Goal: Task Accomplishment & Management: Use online tool/utility

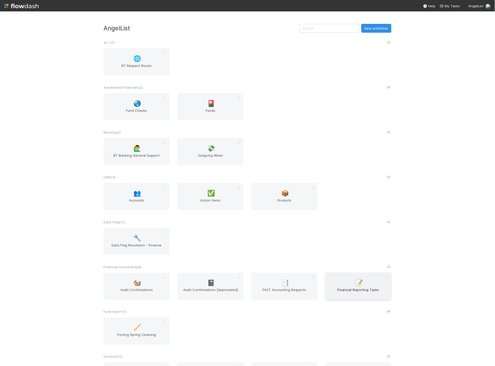
click at [355, 287] on span "Financial Reporting Tasks" at bounding box center [358, 292] width 62 height 10
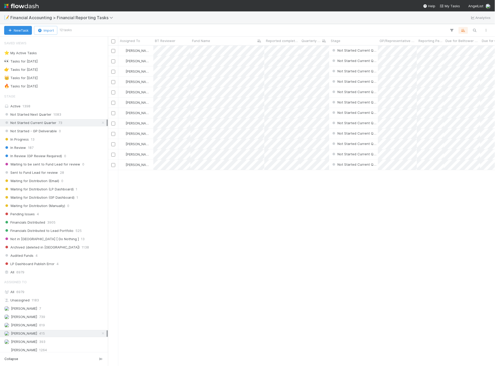
scroll to position [316, 382]
click at [472, 32] on icon "button" at bounding box center [474, 30] width 5 height 5
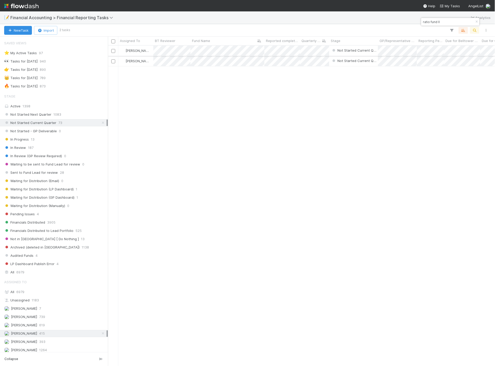
type input "ratio fund II"
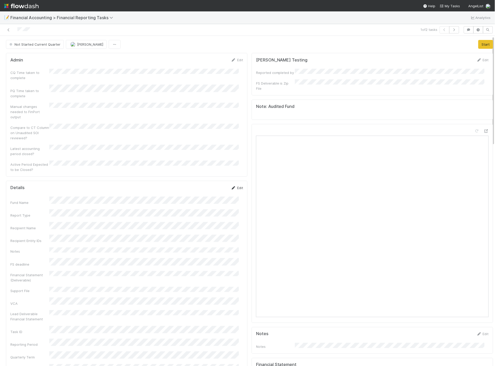
click at [232, 186] on link "Edit" at bounding box center [237, 188] width 12 height 4
click at [210, 185] on button "Save" at bounding box center [215, 189] width 15 height 9
click at [478, 44] on button "Start" at bounding box center [485, 44] width 15 height 9
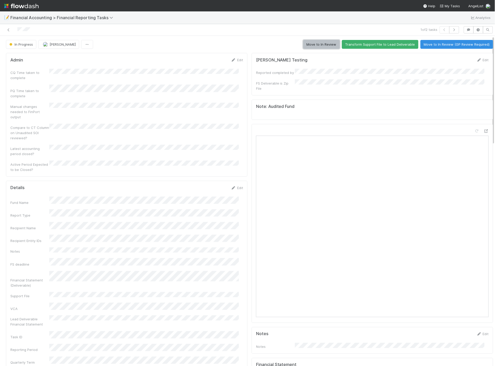
click at [308, 44] on button "Move to In Review" at bounding box center [321, 44] width 37 height 9
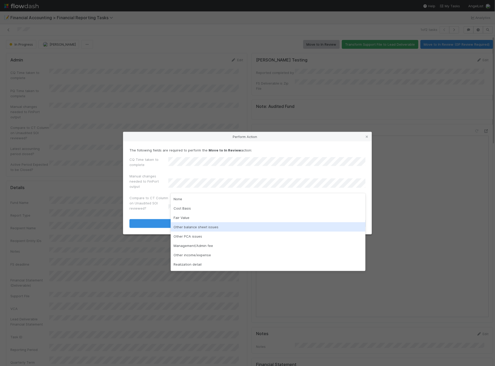
click at [195, 229] on div "Other balance sheet issues" at bounding box center [268, 226] width 195 height 9
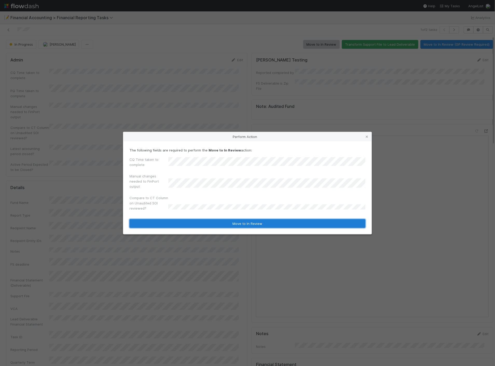
click at [181, 222] on button "Move to In Review" at bounding box center [247, 223] width 236 height 9
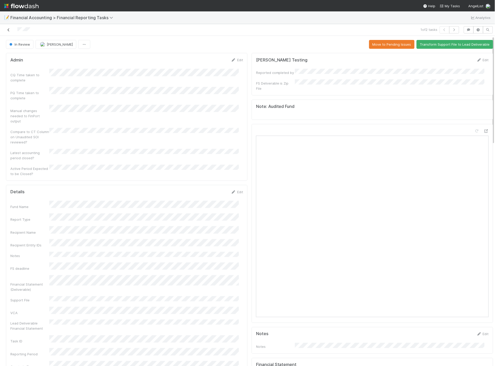
click at [8, 31] on icon at bounding box center [8, 29] width 5 height 3
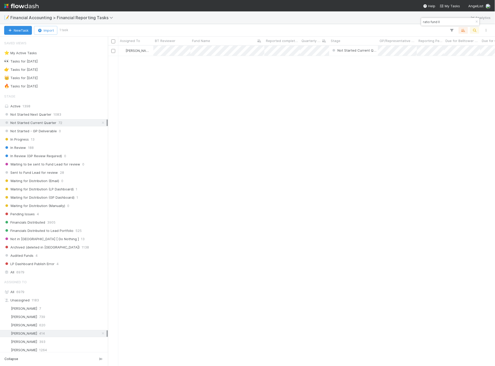
scroll to position [316, 382]
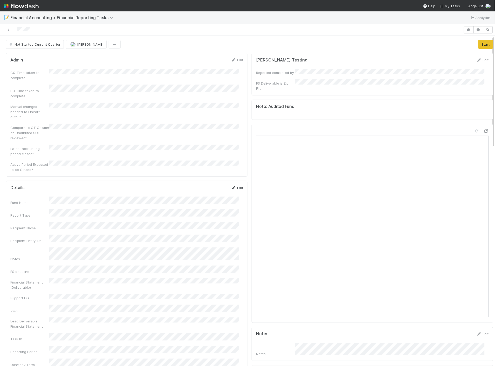
click at [235, 186] on link "Edit" at bounding box center [237, 188] width 12 height 4
click at [213, 185] on button "Save" at bounding box center [215, 189] width 15 height 9
click at [481, 44] on button "Start" at bounding box center [485, 44] width 15 height 9
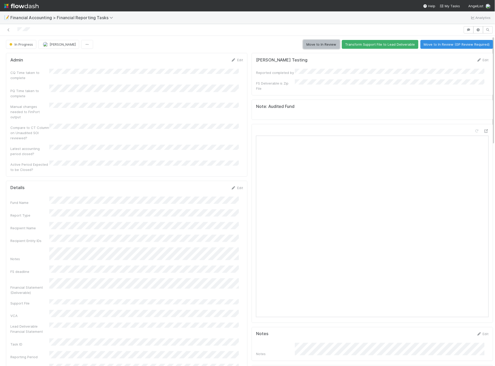
click at [323, 47] on button "Move to In Review" at bounding box center [321, 44] width 37 height 9
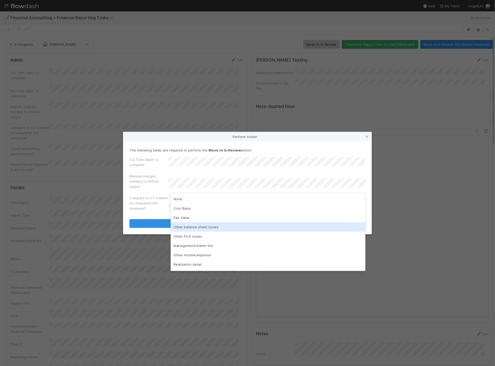
click at [199, 224] on div "Other balance sheet issues" at bounding box center [268, 226] width 195 height 9
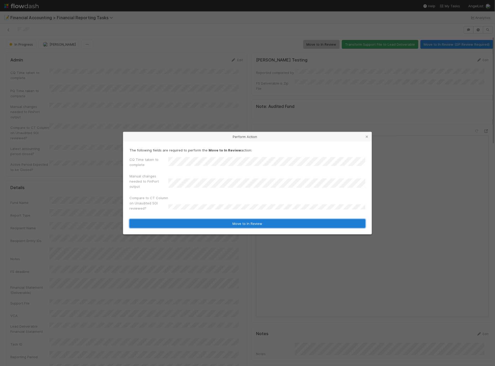
click at [174, 225] on button "Move to In Review" at bounding box center [247, 223] width 236 height 9
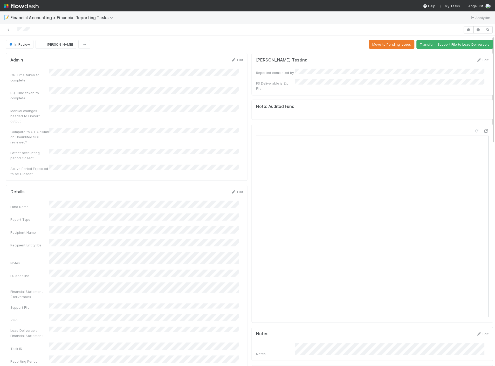
click at [10, 32] on div at bounding box center [231, 29] width 459 height 7
click at [8, 30] on icon at bounding box center [8, 29] width 5 height 3
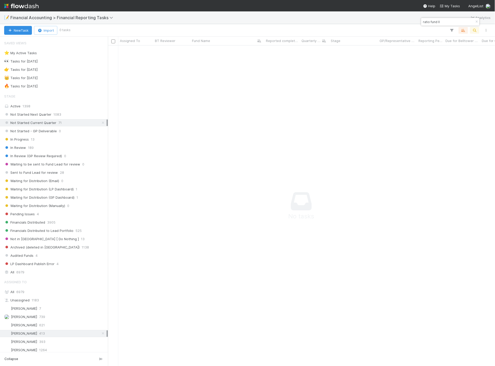
scroll to position [312, 378]
click at [475, 22] on icon "button" at bounding box center [476, 21] width 5 height 3
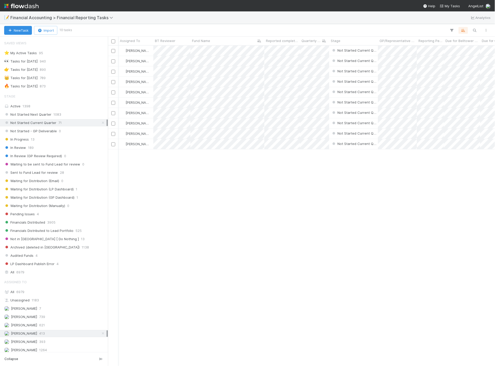
scroll to position [0, 0]
click at [248, 204] on div "[PERSON_NAME] Not Started Current Quarter [DATE] 12:02:09 AM [DATE] 12:01:59 AM…" at bounding box center [301, 206] width 387 height 320
click at [32, 272] on div "All 6979" at bounding box center [55, 272] width 102 height 6
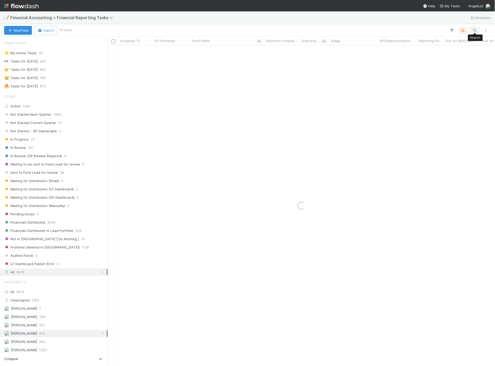
click at [477, 32] on button "button" at bounding box center [474, 30] width 9 height 7
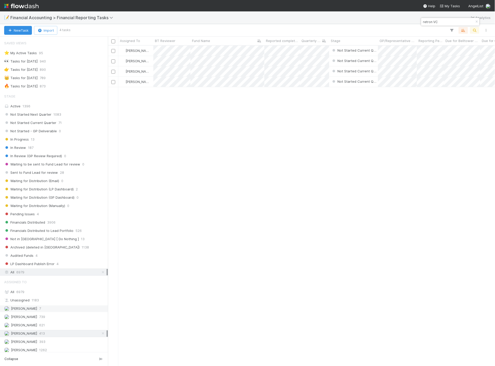
scroll to position [316, 382]
type input "retron VC"
click at [48, 295] on div "All 6979" at bounding box center [55, 292] width 102 height 6
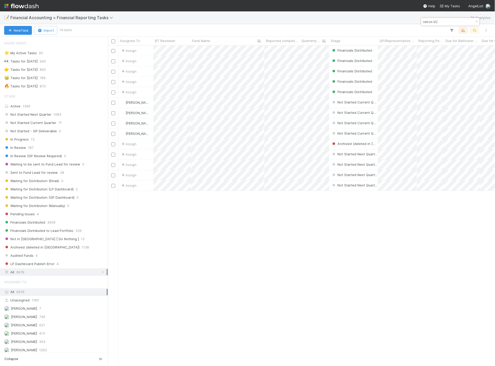
scroll to position [316, 382]
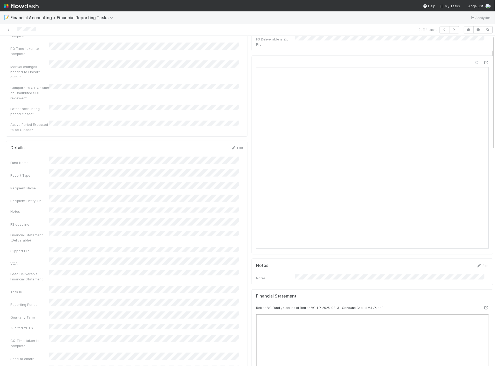
scroll to position [58, 0]
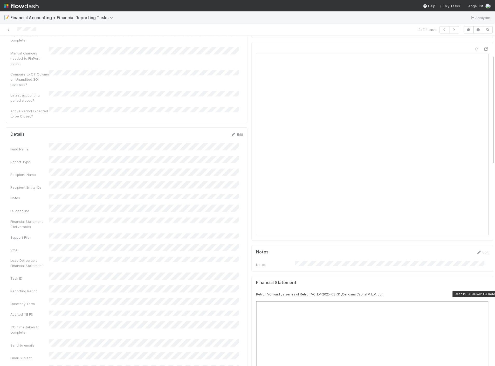
click at [483, 293] on icon at bounding box center [485, 294] width 5 height 3
click at [7, 29] on icon at bounding box center [8, 29] width 5 height 3
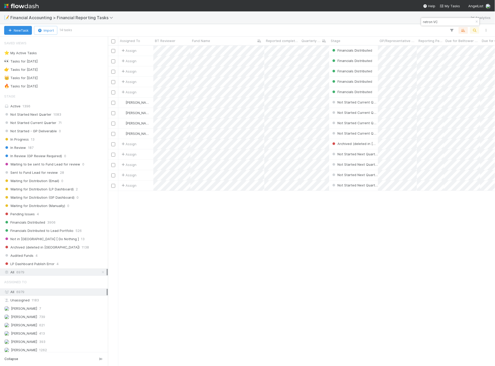
scroll to position [316, 382]
click at [43, 125] on span "Not Started Current Quarter" at bounding box center [30, 122] width 52 height 6
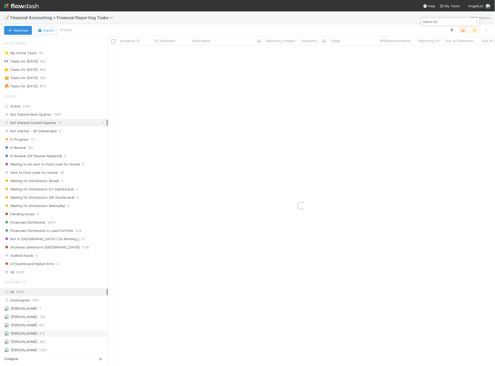
click at [23, 334] on span "[PERSON_NAME]" at bounding box center [24, 333] width 26 height 4
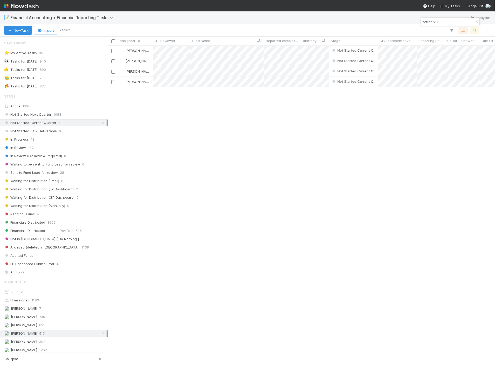
scroll to position [316, 382]
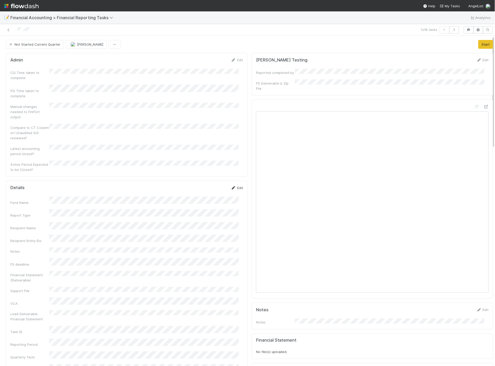
click at [233, 186] on link "Edit" at bounding box center [237, 188] width 12 height 4
click at [209, 185] on button "Save" at bounding box center [215, 189] width 15 height 9
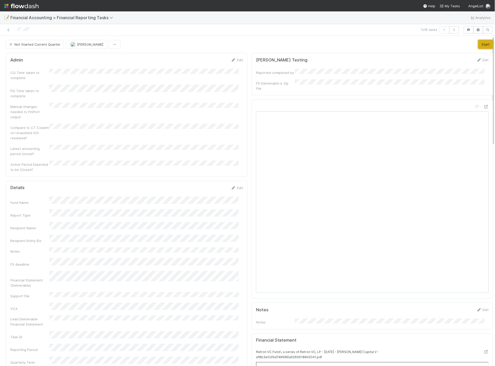
click at [480, 44] on button "Start" at bounding box center [485, 44] width 15 height 9
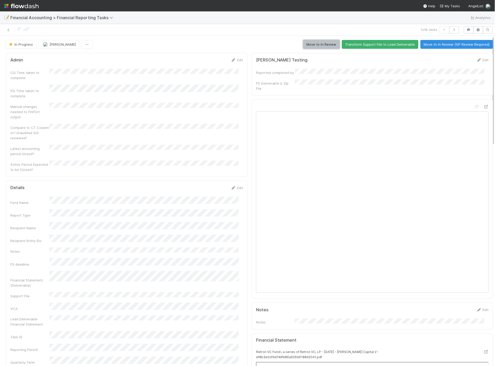
click at [315, 44] on button "Move to In Review" at bounding box center [321, 44] width 37 height 9
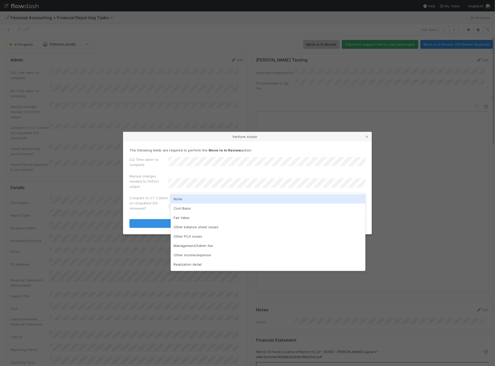
click at [191, 199] on div "None" at bounding box center [268, 198] width 195 height 9
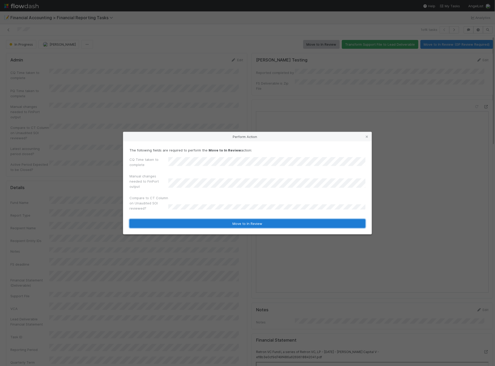
click at [192, 224] on button "Move to In Review" at bounding box center [247, 223] width 236 height 9
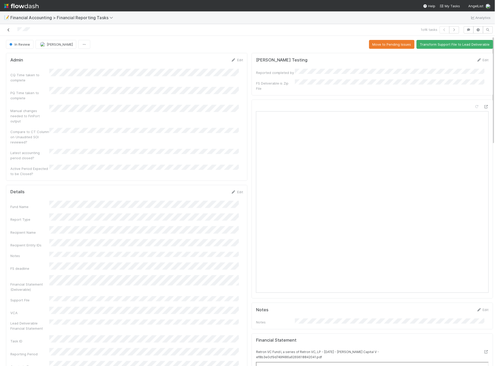
click at [8, 29] on icon at bounding box center [8, 29] width 5 height 3
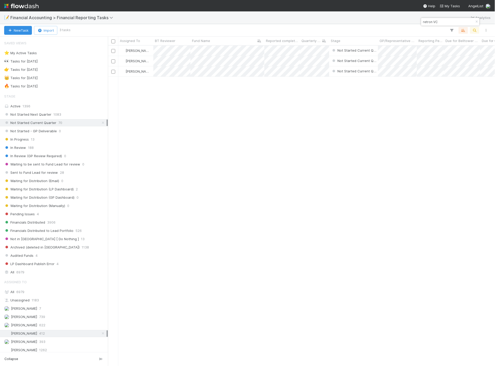
scroll to position [316, 382]
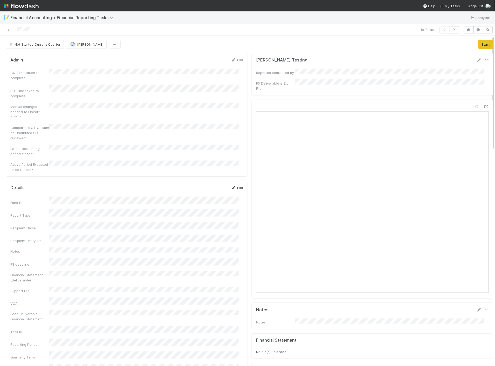
click at [235, 186] on link "Edit" at bounding box center [237, 188] width 12 height 4
click at [211, 185] on button "Save" at bounding box center [215, 189] width 15 height 9
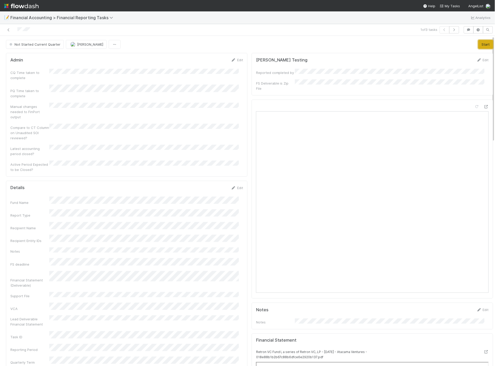
click at [478, 44] on button "Start" at bounding box center [485, 44] width 15 height 9
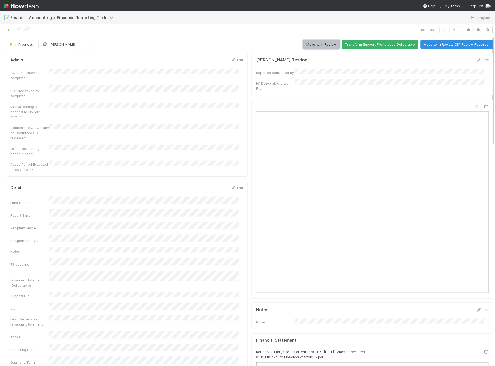
click at [332, 45] on button "Move to In Review" at bounding box center [321, 44] width 37 height 9
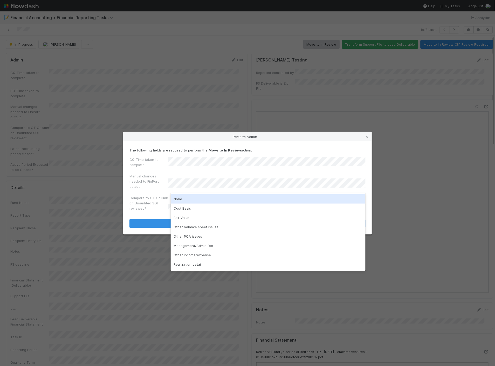
click at [186, 196] on div "None" at bounding box center [268, 198] width 195 height 9
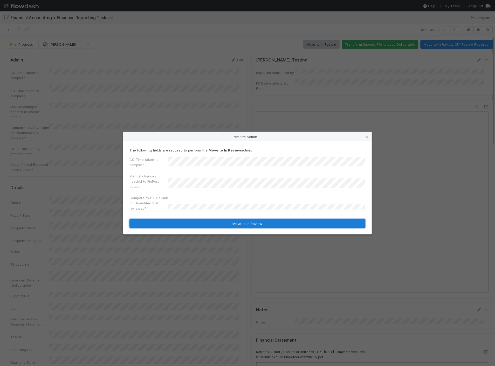
click at [179, 222] on button "Move to In Review" at bounding box center [247, 223] width 236 height 9
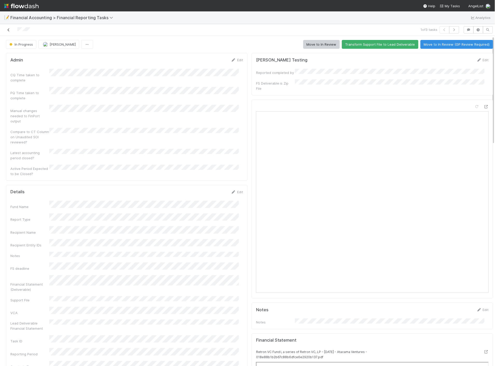
click at [9, 28] on icon at bounding box center [8, 29] width 5 height 3
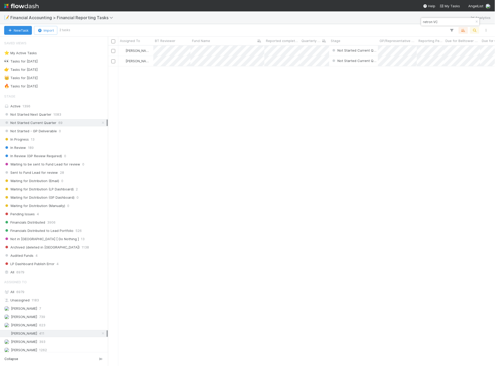
scroll to position [316, 382]
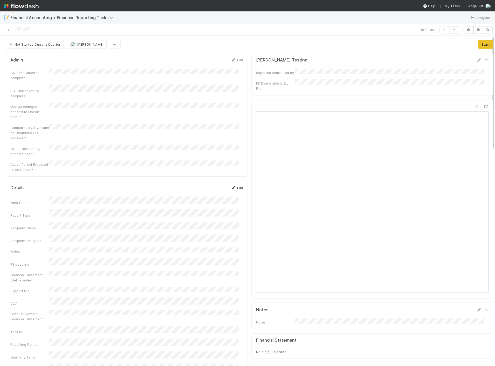
click at [234, 186] on link "Edit" at bounding box center [237, 188] width 12 height 4
click at [213, 185] on button "Save" at bounding box center [215, 189] width 15 height 9
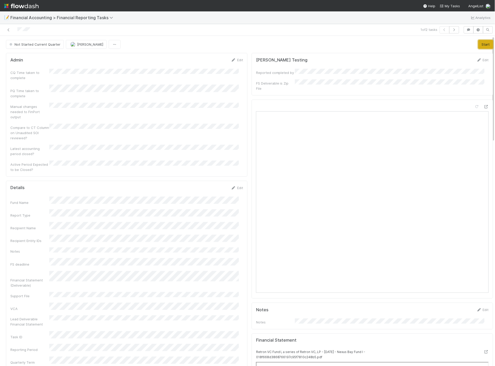
click at [478, 45] on button "Start" at bounding box center [485, 44] width 15 height 9
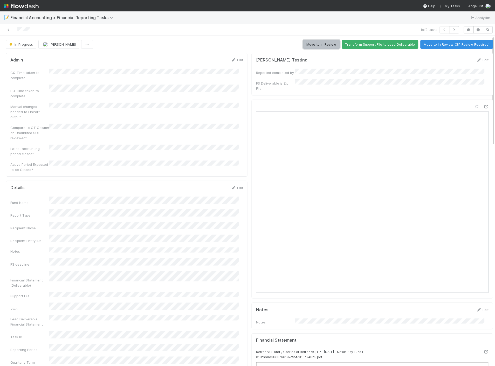
click at [324, 46] on button "Move to In Review" at bounding box center [321, 44] width 37 height 9
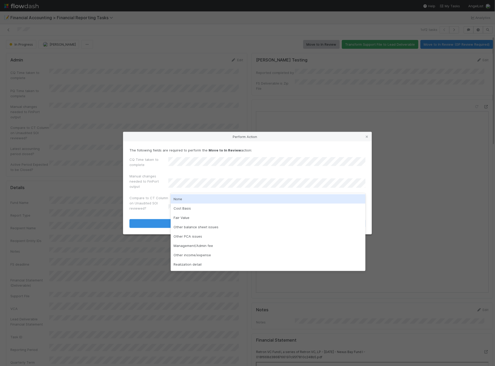
click at [181, 199] on div "None" at bounding box center [268, 198] width 195 height 9
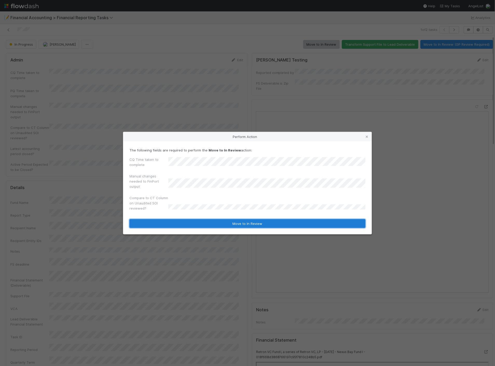
click at [178, 221] on button "Move to In Review" at bounding box center [247, 223] width 236 height 9
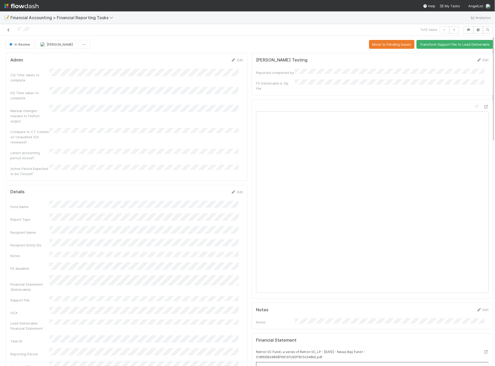
click at [9, 28] on icon at bounding box center [8, 29] width 5 height 3
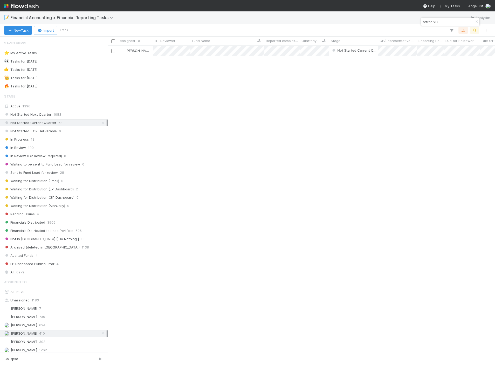
scroll to position [316, 382]
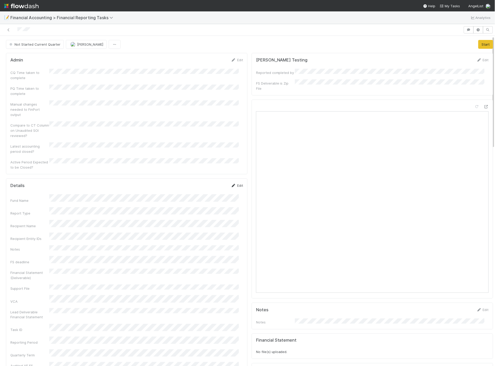
click at [236, 183] on link "Edit" at bounding box center [237, 185] width 12 height 4
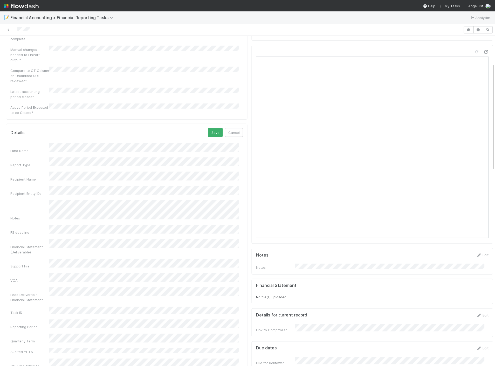
scroll to position [86, 0]
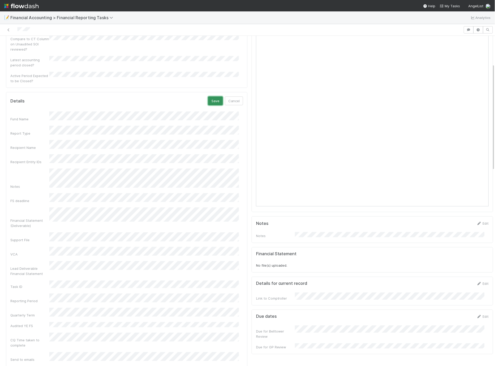
click at [215, 96] on button "Save" at bounding box center [215, 100] width 15 height 9
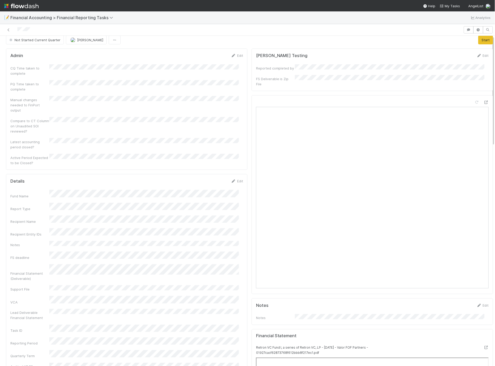
scroll to position [0, 0]
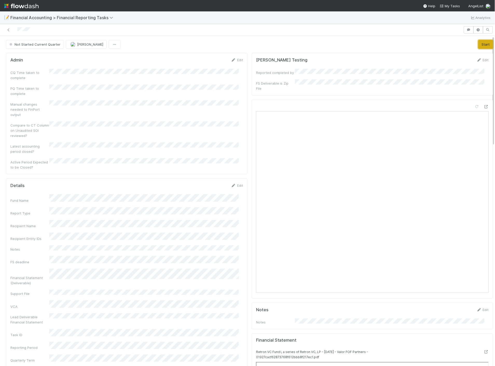
click at [478, 45] on button "Start" at bounding box center [485, 44] width 15 height 9
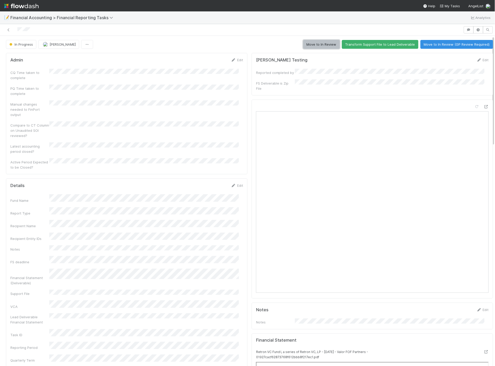
click at [316, 44] on button "Move to In Review" at bounding box center [321, 44] width 37 height 9
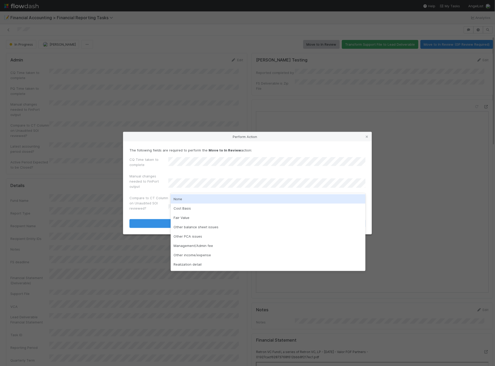
click at [188, 200] on div "None" at bounding box center [268, 198] width 195 height 9
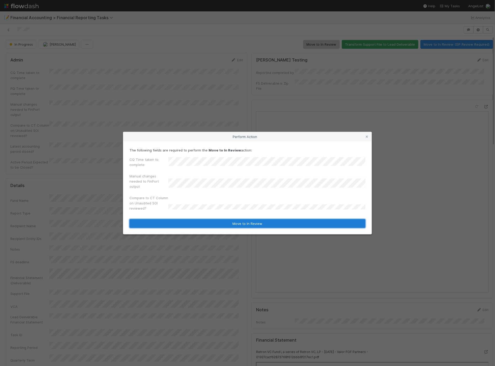
click at [180, 221] on button "Move to In Review" at bounding box center [247, 223] width 236 height 9
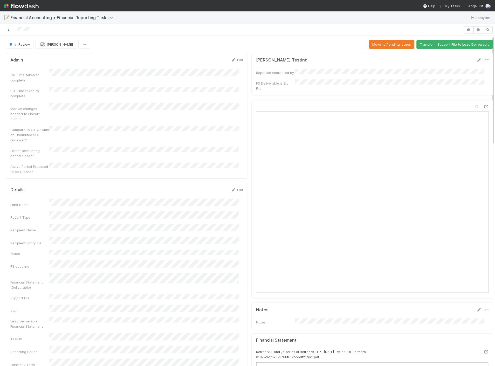
click at [9, 30] on icon at bounding box center [8, 29] width 5 height 3
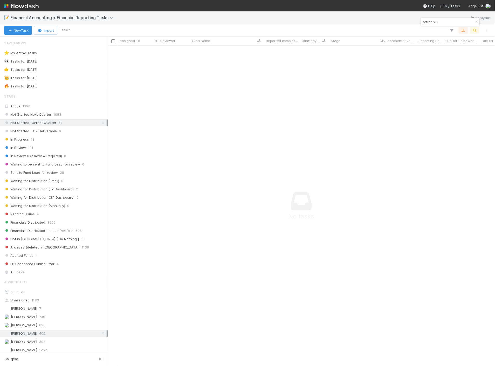
scroll to position [312, 378]
click at [476, 20] on icon "button" at bounding box center [476, 21] width 5 height 3
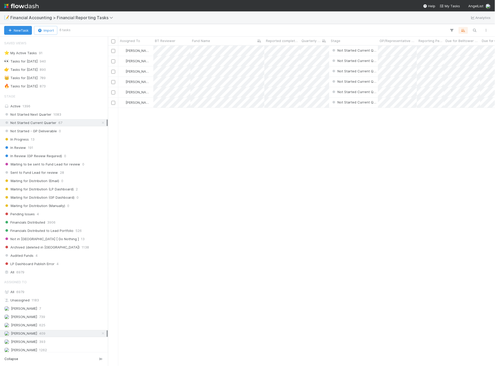
scroll to position [316, 382]
click at [343, 153] on div "[PERSON_NAME] Not Started Current Quarter [DATE] 12:04:21 AM [DATE] 12:03:00 AM…" at bounding box center [301, 206] width 387 height 320
drag, startPoint x: 286, startPoint y: 151, endPoint x: 476, endPoint y: 174, distance: 191.4
click at [286, 151] on div "[PERSON_NAME] Not Started Current Quarter [DATE] 12:04:21 AM [DATE] 12:03:00 AM…" at bounding box center [301, 206] width 387 height 320
click at [329, 183] on div "[PERSON_NAME] Not Started Current Quarter [DATE] 12:04:21 AM [DATE] 12:03:00 AM…" at bounding box center [301, 206] width 387 height 320
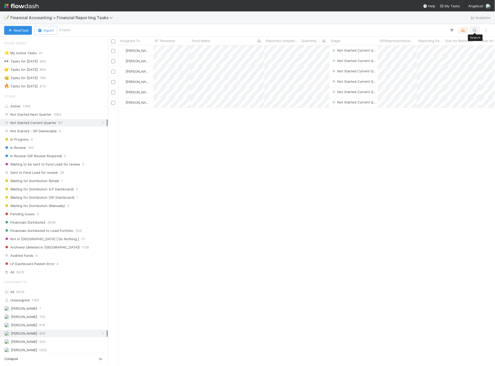
click at [475, 28] on icon "button" at bounding box center [474, 30] width 5 height 5
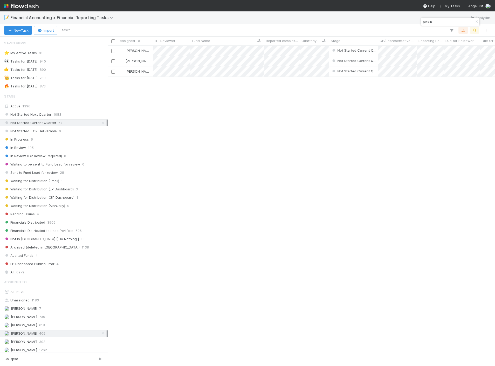
type input "pickin"
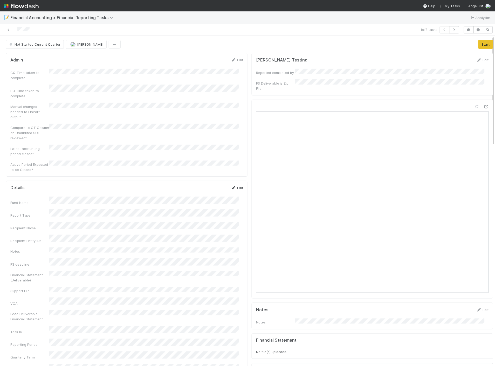
click at [234, 186] on link "Edit" at bounding box center [237, 188] width 12 height 4
click at [212, 185] on button "Save" at bounding box center [215, 189] width 15 height 9
click at [478, 43] on button "Start" at bounding box center [485, 44] width 15 height 9
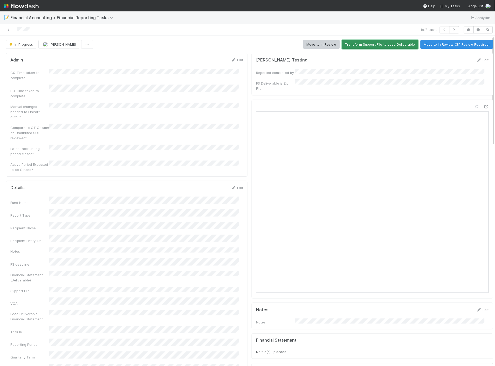
click at [349, 48] on button "Transform Support File to Lead Deliverable" at bounding box center [380, 44] width 76 height 9
click at [319, 48] on button "Move to In Review" at bounding box center [321, 44] width 37 height 9
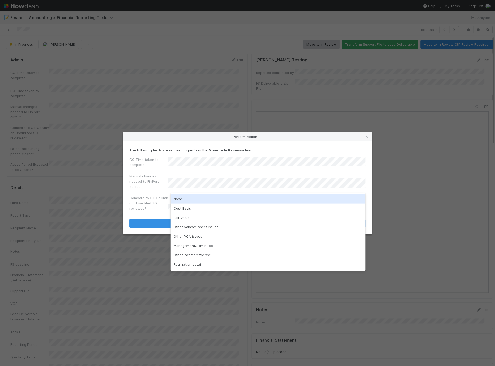
click at [201, 198] on div "None" at bounding box center [268, 198] width 195 height 9
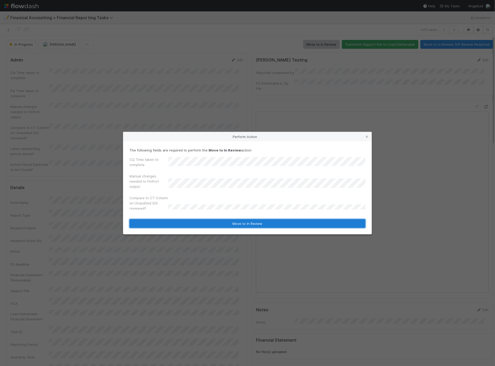
click at [196, 221] on button "Move to In Review" at bounding box center [247, 223] width 236 height 9
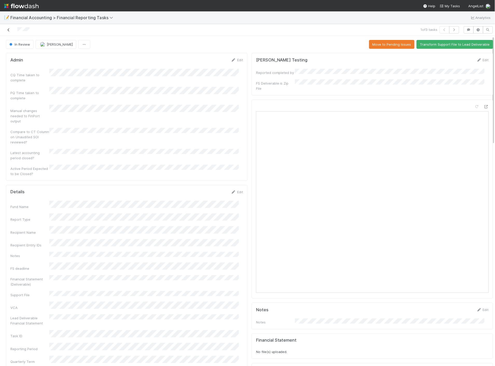
click at [7, 30] on icon at bounding box center [8, 29] width 5 height 3
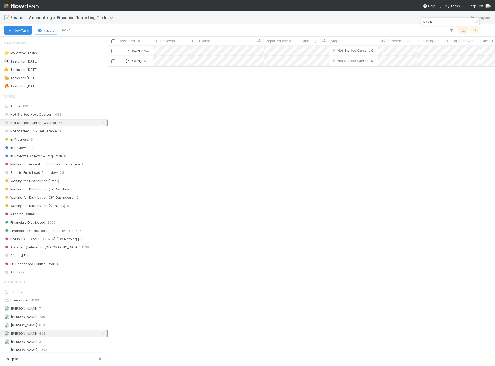
scroll to position [316, 382]
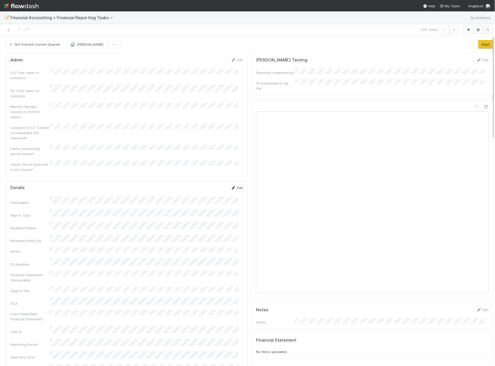
click at [234, 186] on link "Edit" at bounding box center [237, 188] width 12 height 4
click at [225, 185] on button "Cancel" at bounding box center [234, 189] width 18 height 9
click at [238, 186] on link "Edit" at bounding box center [237, 188] width 12 height 4
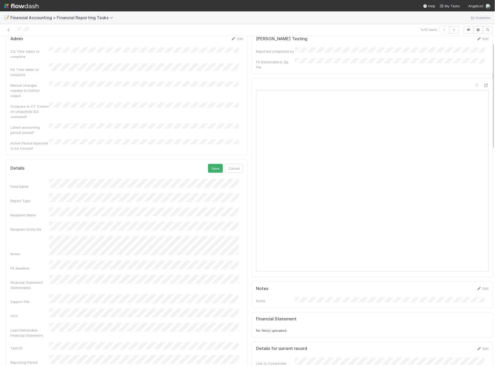
scroll to position [29, 0]
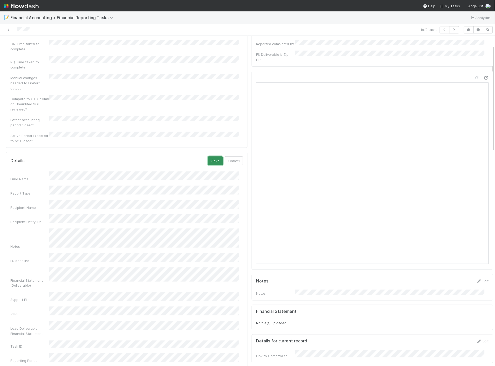
click at [212, 156] on button "Save" at bounding box center [215, 160] width 15 height 9
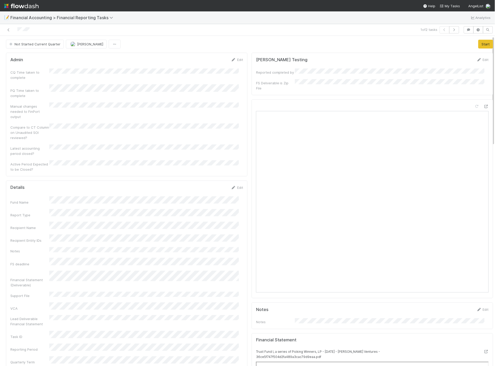
scroll to position [0, 0]
click at [478, 44] on button "Start" at bounding box center [485, 44] width 15 height 9
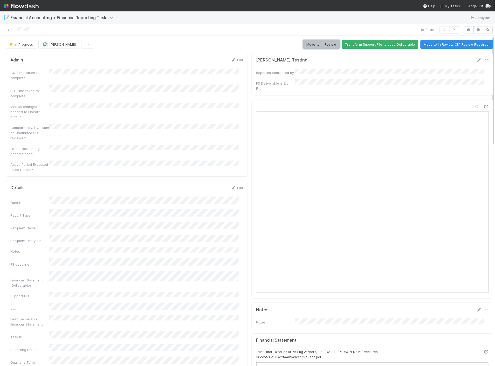
click at [322, 45] on button "Move to In Review" at bounding box center [321, 44] width 37 height 9
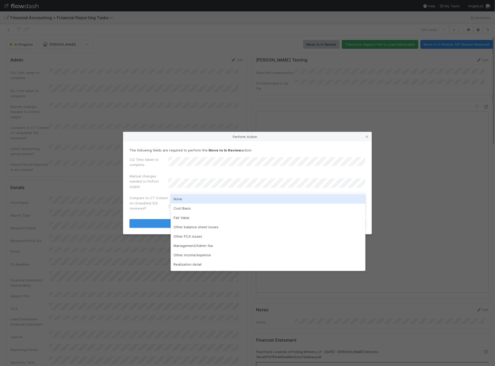
click at [189, 200] on div "None" at bounding box center [268, 198] width 195 height 9
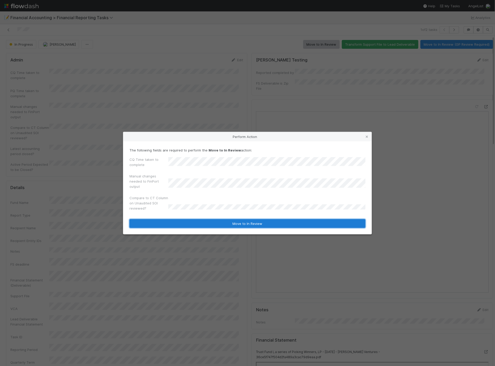
click at [174, 226] on button "Move to In Review" at bounding box center [247, 223] width 236 height 9
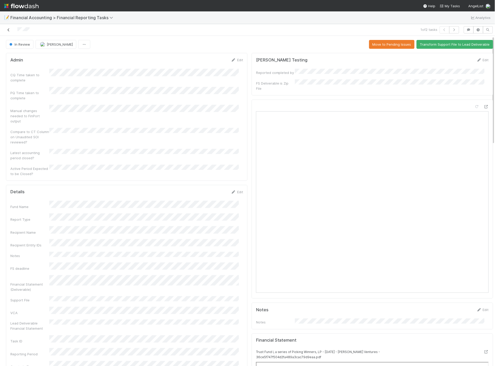
click at [9, 28] on icon at bounding box center [8, 29] width 5 height 3
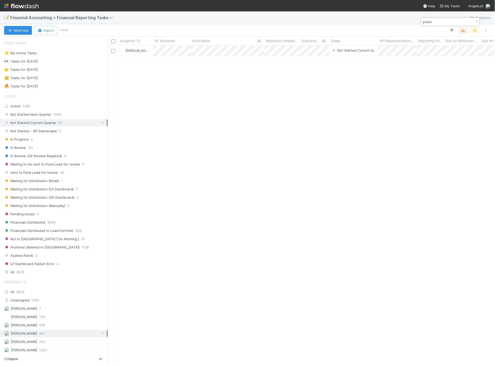
scroll to position [316, 382]
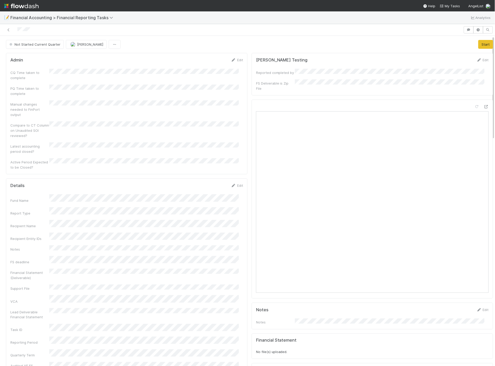
click at [234, 183] on link "Edit" at bounding box center [237, 185] width 12 height 4
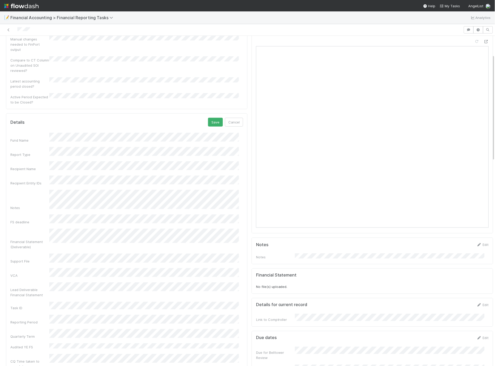
scroll to position [58, 0]
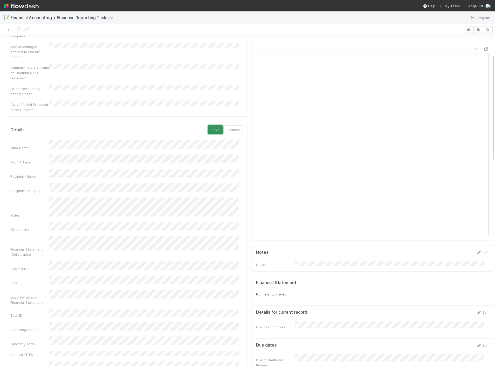
click at [210, 125] on button "Save" at bounding box center [215, 129] width 15 height 9
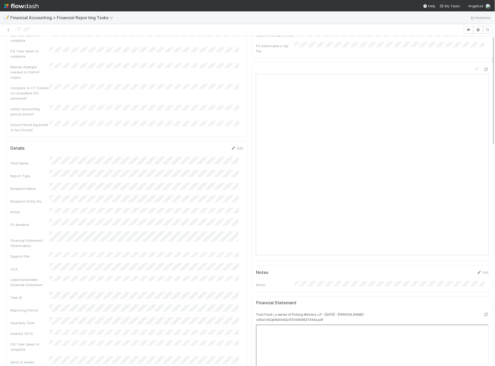
scroll to position [0, 0]
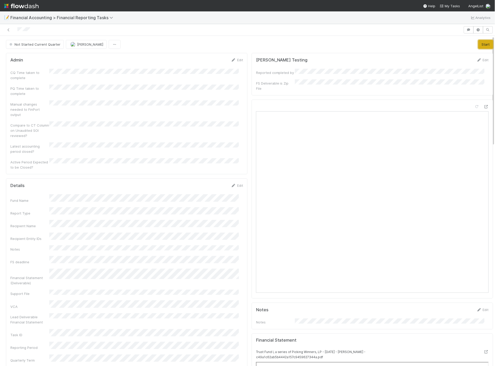
click at [478, 45] on button "Start" at bounding box center [485, 44] width 15 height 9
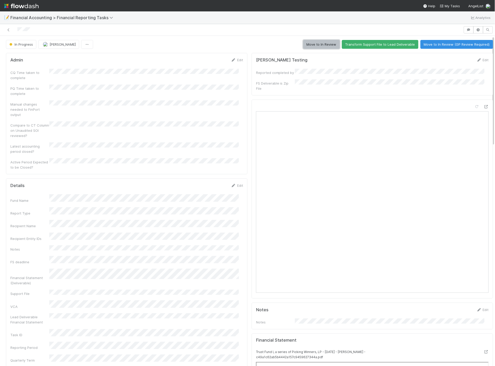
click at [303, 42] on button "Move to In Review" at bounding box center [321, 44] width 37 height 9
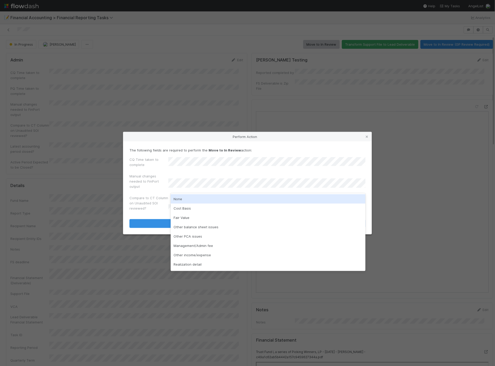
click at [184, 200] on div "None" at bounding box center [268, 198] width 195 height 9
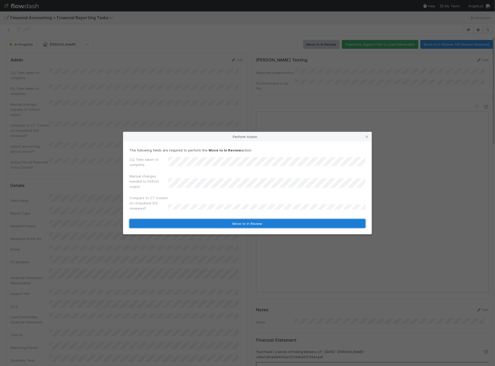
click at [182, 223] on button "Move to In Review" at bounding box center [247, 223] width 236 height 9
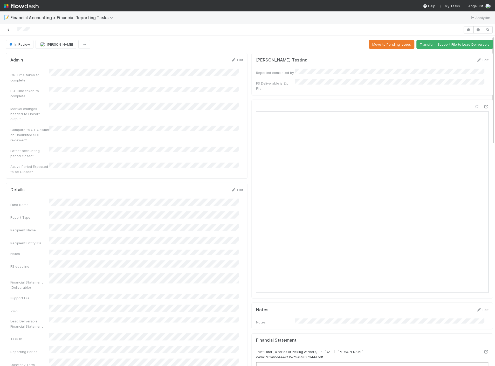
click at [8, 28] on icon at bounding box center [8, 29] width 5 height 3
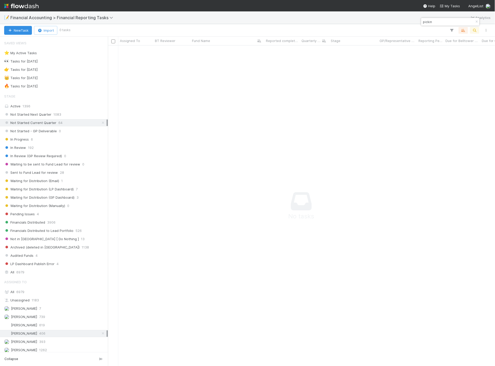
scroll to position [312, 378]
click at [476, 22] on icon "button" at bounding box center [476, 21] width 5 height 3
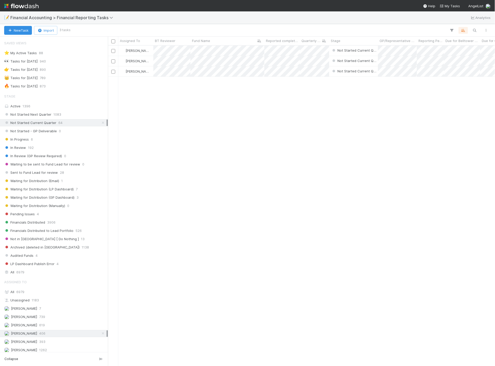
scroll to position [316, 382]
click at [36, 294] on div "All 6979" at bounding box center [55, 292] width 102 height 6
